Goal: Task Accomplishment & Management: Use online tool/utility

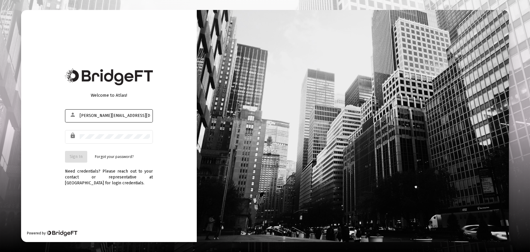
type input "[PERSON_NAME][EMAIL_ADDRESS][DOMAIN_NAME]"
click at [65, 151] on button "Sign In" at bounding box center [76, 157] width 22 height 12
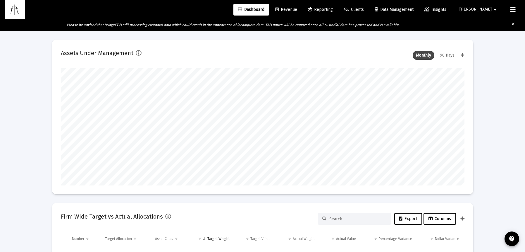
scroll to position [117, 404]
type input "[DATE]"
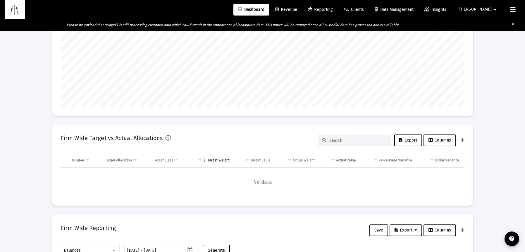
scroll to position [234, 0]
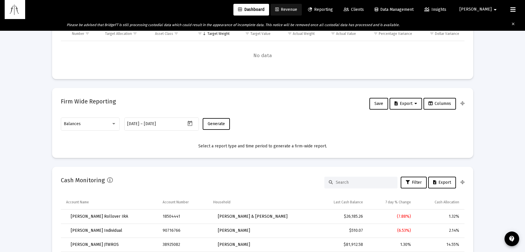
click at [297, 11] on span "Revenue" at bounding box center [286, 9] width 22 height 5
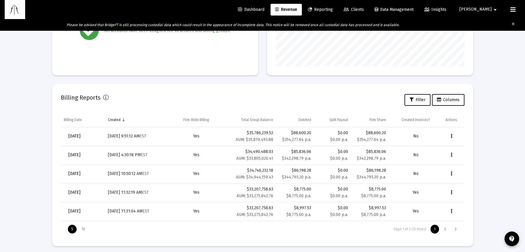
scroll to position [149, 0]
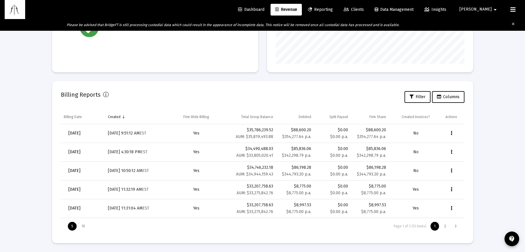
click at [453, 134] on button "Data grid" at bounding box center [452, 133] width 12 height 12
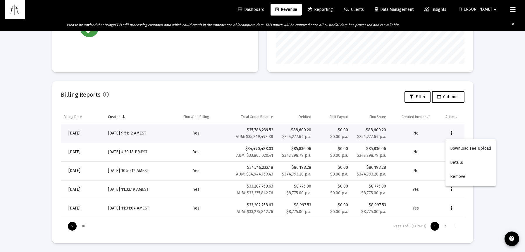
click at [373, 98] on div at bounding box center [262, 126] width 525 height 252
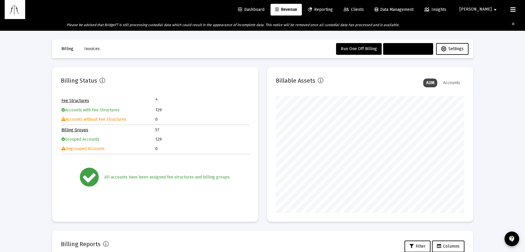
click at [402, 50] on span "Run Firm-Wide Billing" at bounding box center [408, 48] width 41 height 5
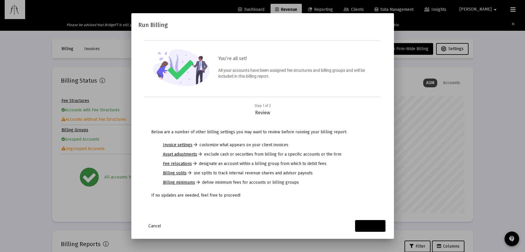
click at [362, 227] on div "Continue" at bounding box center [370, 226] width 21 height 12
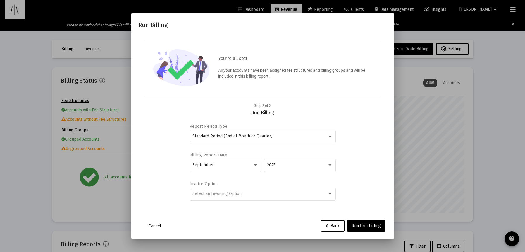
click at [254, 165] on div at bounding box center [255, 164] width 5 height 5
click at [205, 187] on span "June" at bounding box center [226, 186] width 66 height 12
click at [263, 193] on div "Select an Invoicing Option" at bounding box center [260, 193] width 135 height 5
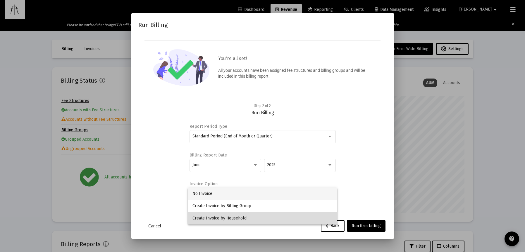
click at [250, 218] on span "Create Invoice by Household" at bounding box center [263, 218] width 140 height 12
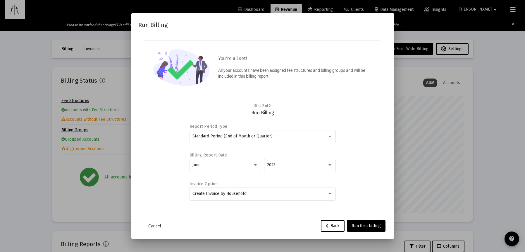
click at [359, 175] on div "Report Period Type Standard Period (End of Month or Quarter) Billing Report Dat…" at bounding box center [262, 163] width 235 height 94
click at [364, 225] on span "Run firm billing" at bounding box center [366, 225] width 29 height 5
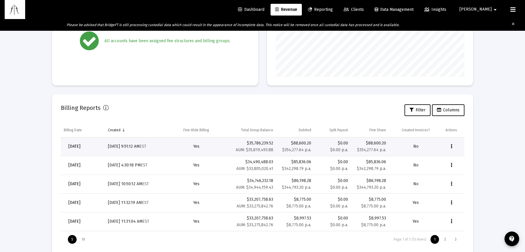
scroll to position [149, 0]
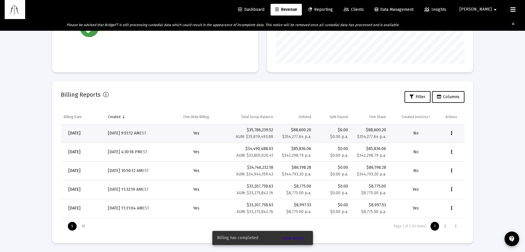
click at [451, 152] on icon "Data grid" at bounding box center [451, 151] width 1 height 7
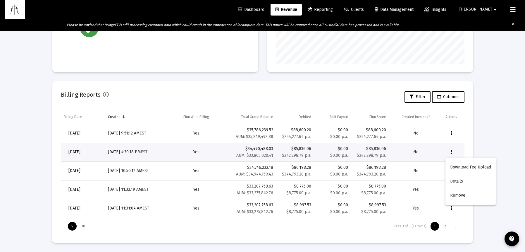
click at [477, 139] on div at bounding box center [262, 126] width 525 height 252
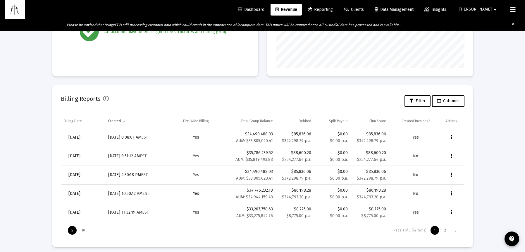
scroll to position [149, 0]
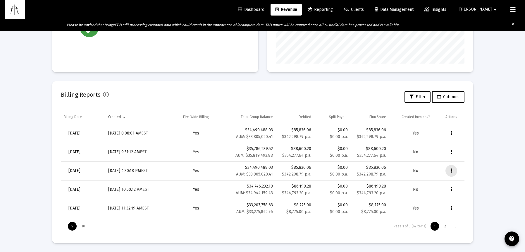
click at [452, 170] on icon "Data grid" at bounding box center [451, 170] width 1 height 7
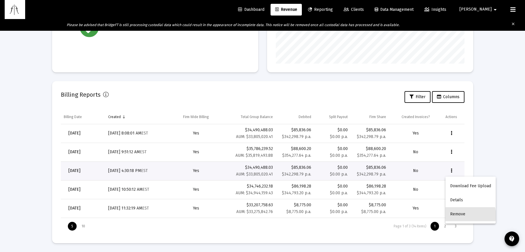
click at [460, 215] on button "Remove" at bounding box center [471, 214] width 50 height 14
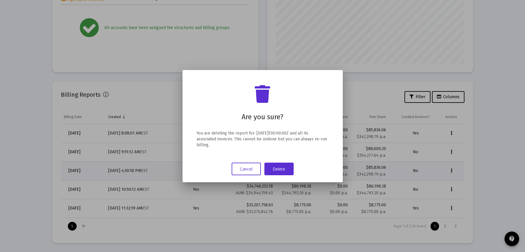
click at [280, 171] on button "Delete" at bounding box center [279, 168] width 29 height 13
